Goal: Task Accomplishment & Management: Manage account settings

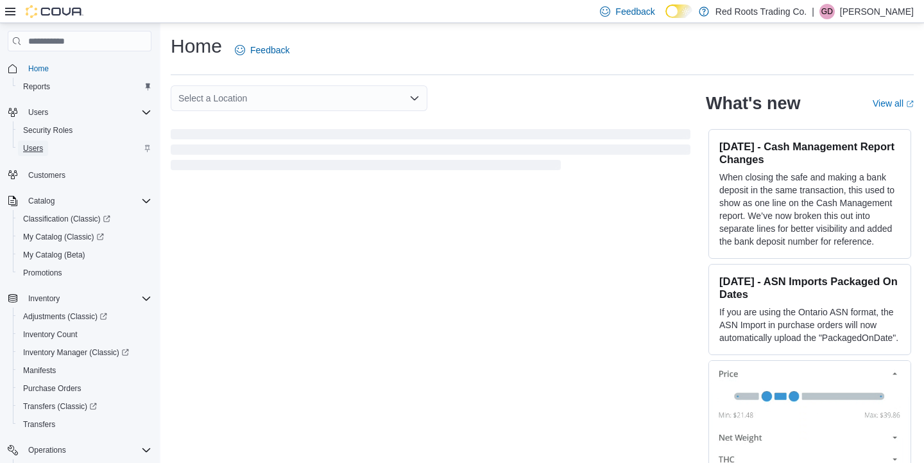
click at [35, 150] on span "Users" at bounding box center [33, 148] width 20 height 10
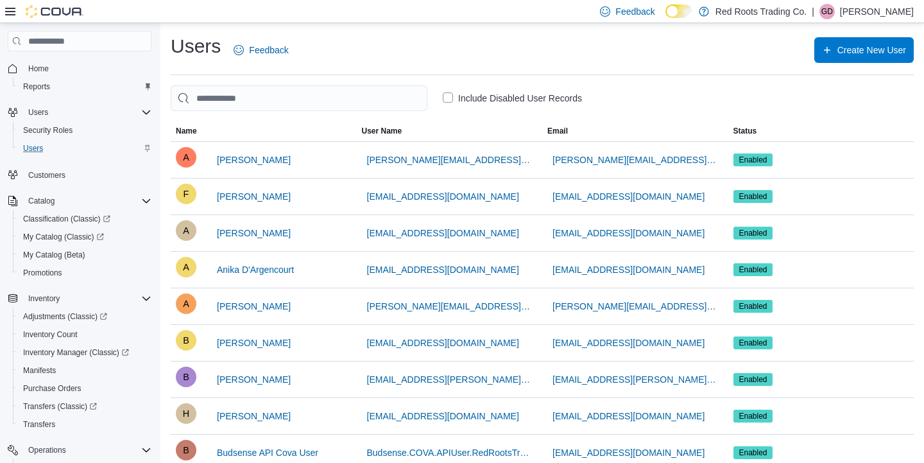
click at [452, 95] on label "Include Disabled User Records" at bounding box center [512, 97] width 139 height 15
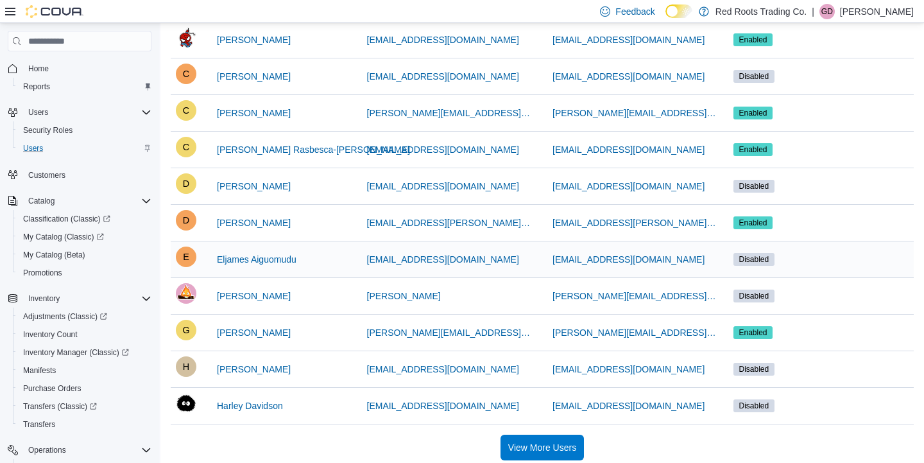
scroll to position [823, 0]
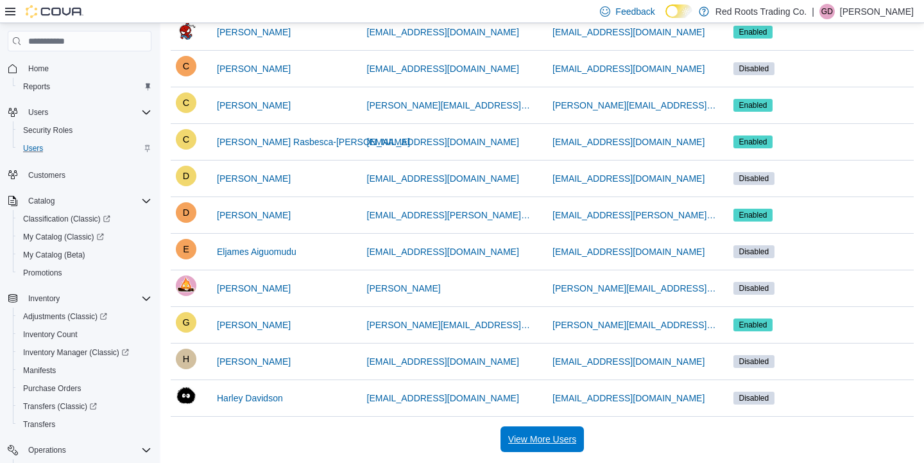
click at [531, 436] on span "View More Users" at bounding box center [542, 438] width 68 height 13
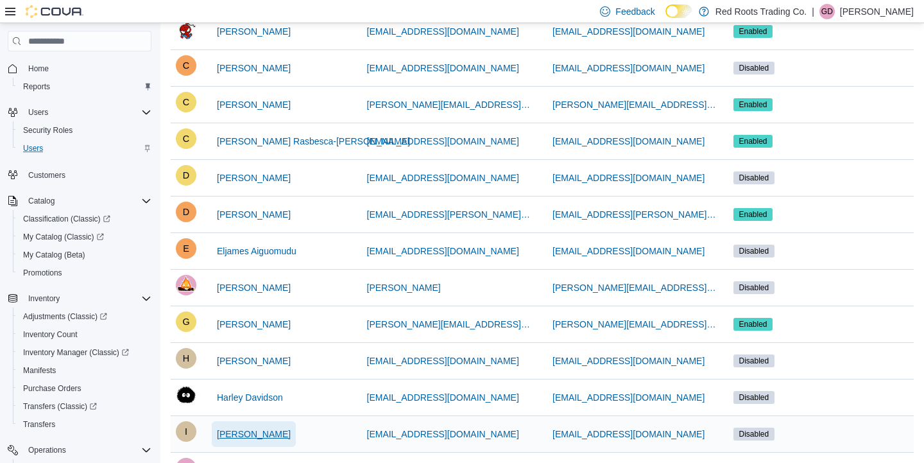
click at [268, 434] on span "[PERSON_NAME]" at bounding box center [254, 433] width 74 height 13
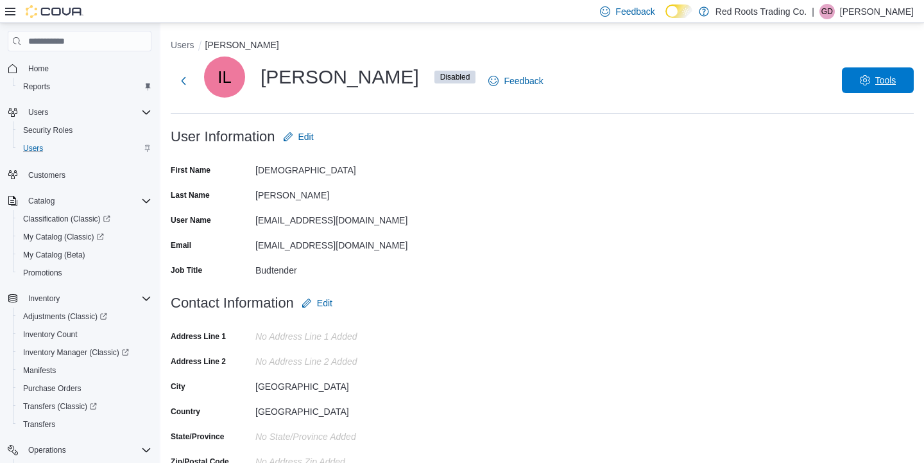
click at [879, 83] on span "Tools" at bounding box center [885, 80] width 21 height 13
click at [871, 123] on button "Enable User" at bounding box center [875, 114] width 67 height 21
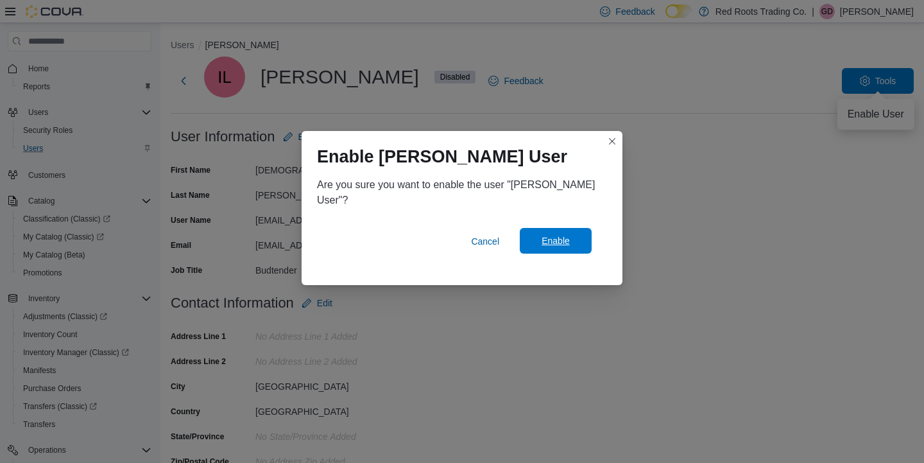
click at [542, 253] on span "Enable" at bounding box center [555, 241] width 56 height 26
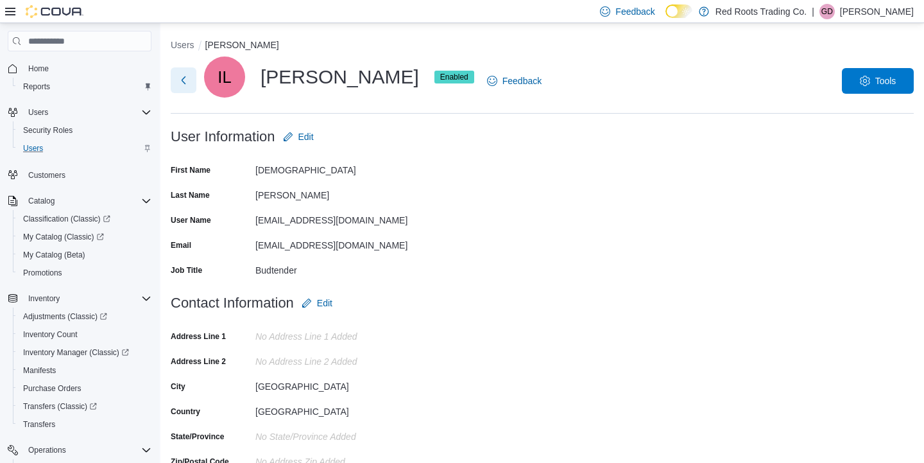
click at [177, 80] on button "Next" at bounding box center [184, 80] width 26 height 26
